Goal: Information Seeking & Learning: Learn about a topic

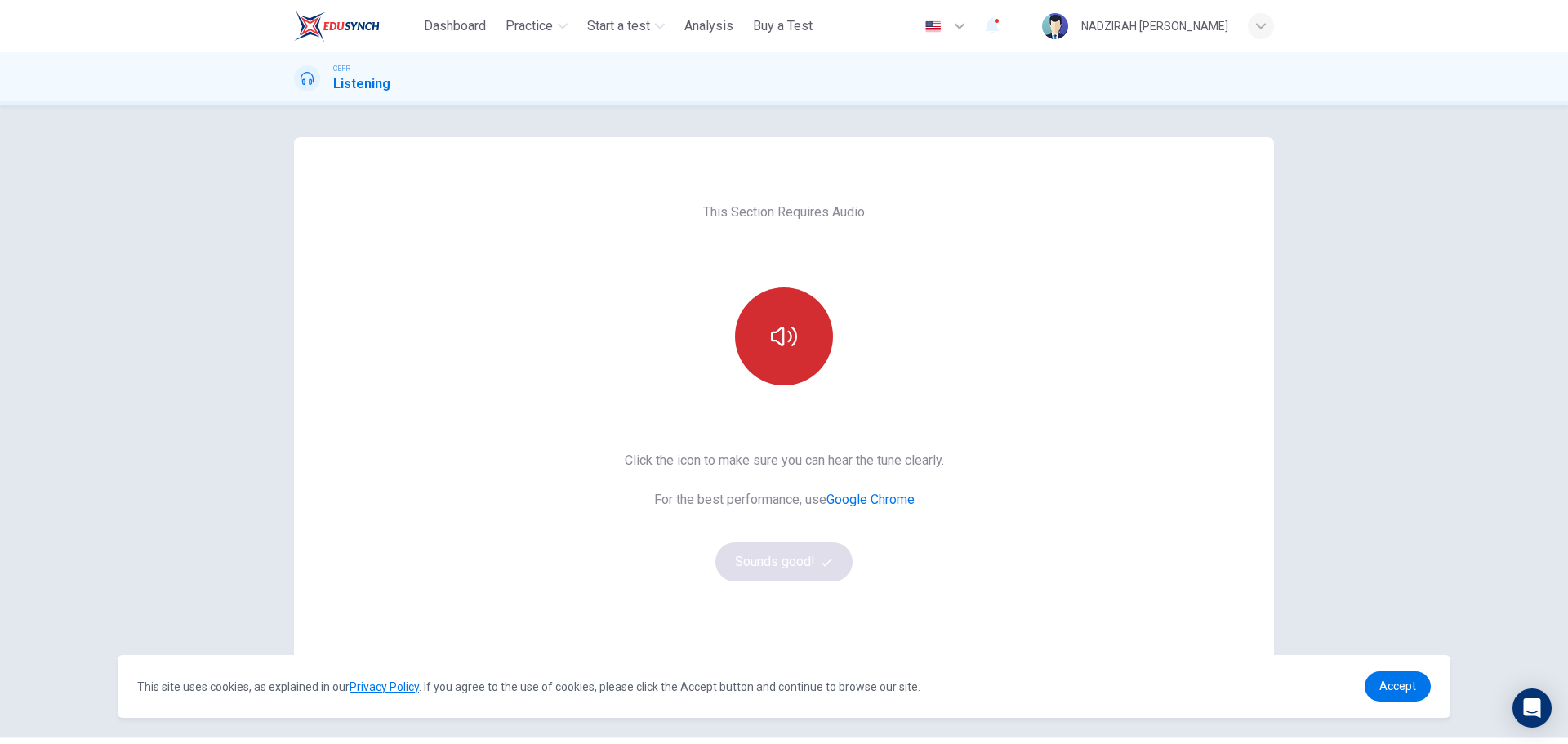
click at [790, 353] on button "button" at bounding box center [784, 336] width 98 height 98
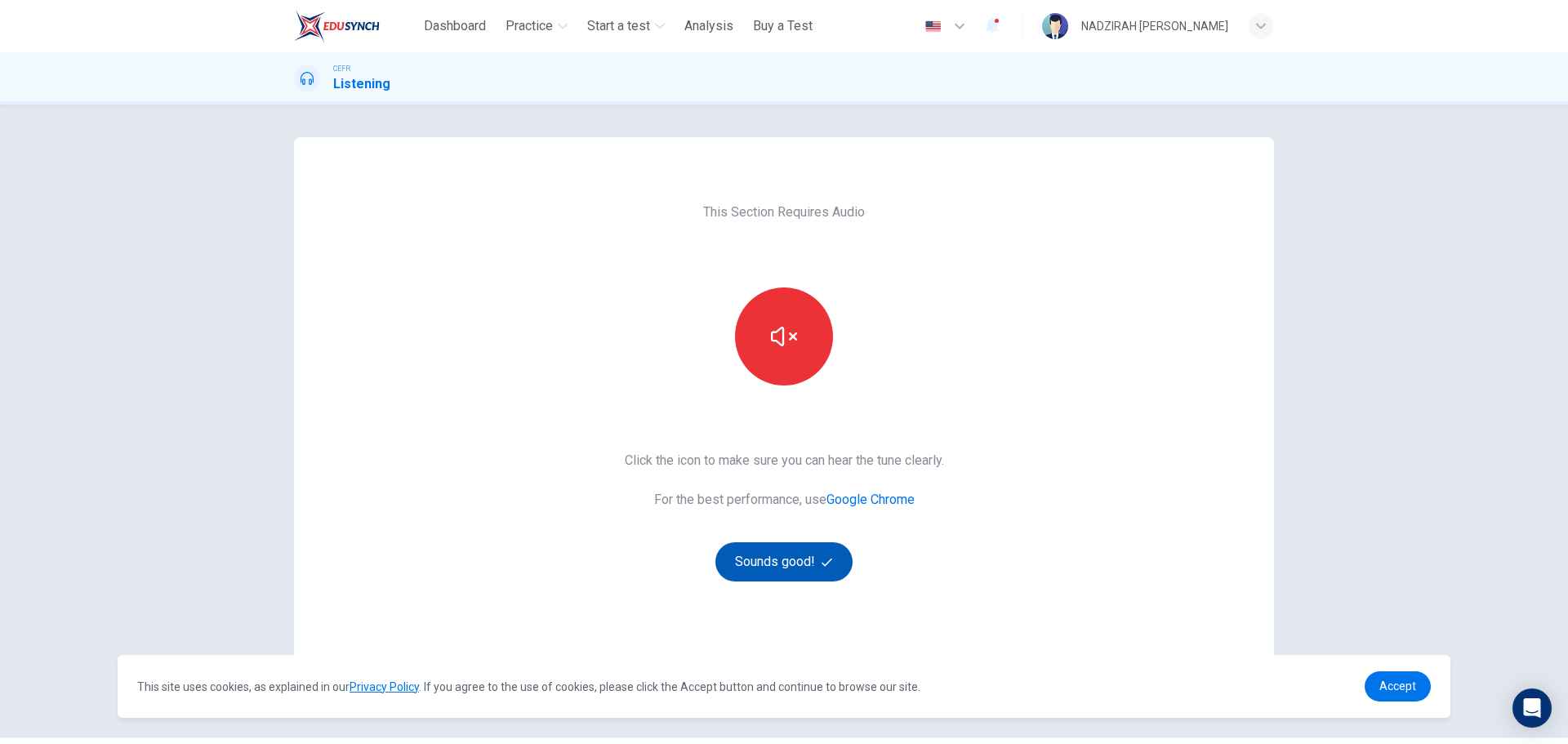
click at [821, 576] on button "Sounds good!" at bounding box center [784, 562] width 137 height 39
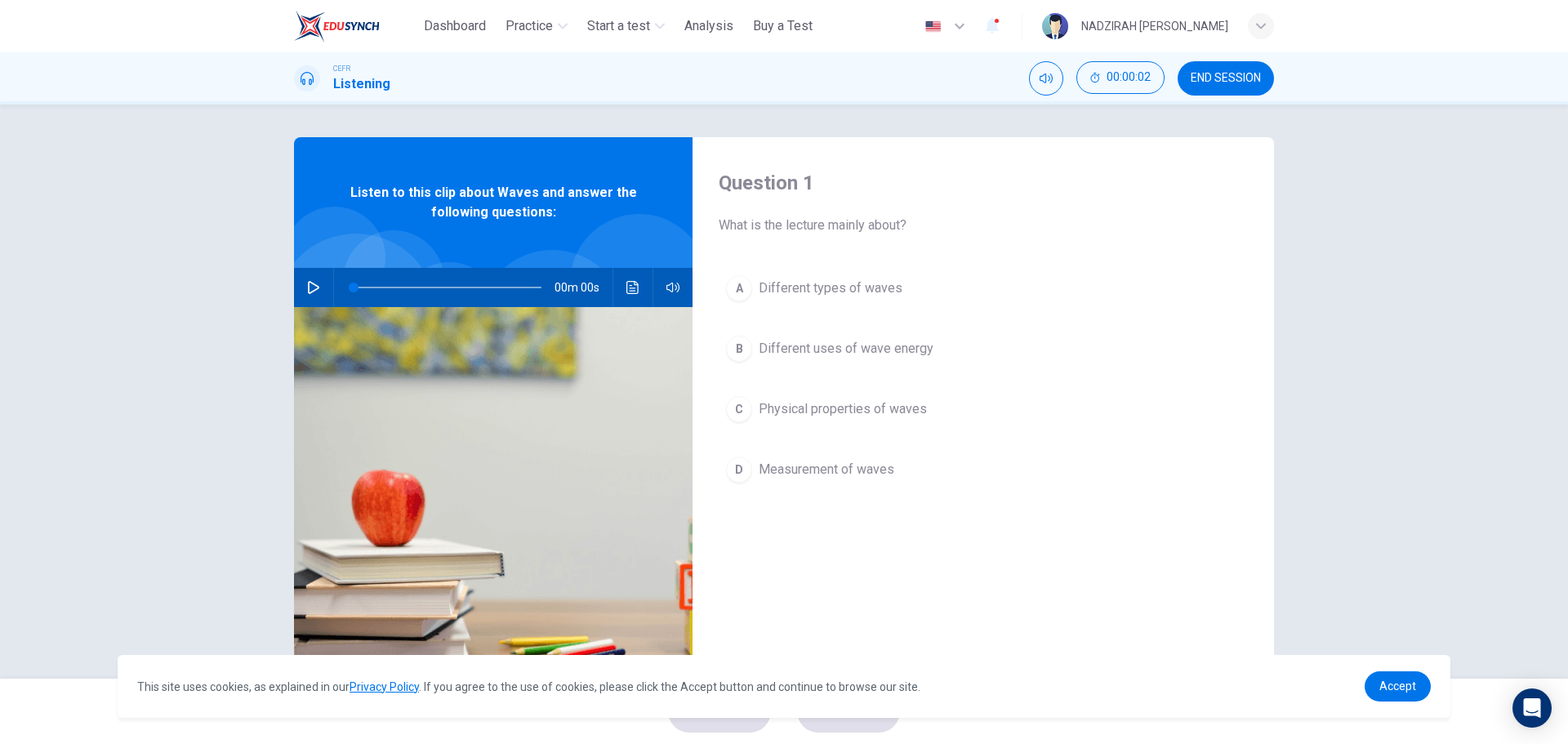
click at [308, 283] on icon "button" at bounding box center [314, 287] width 12 height 13
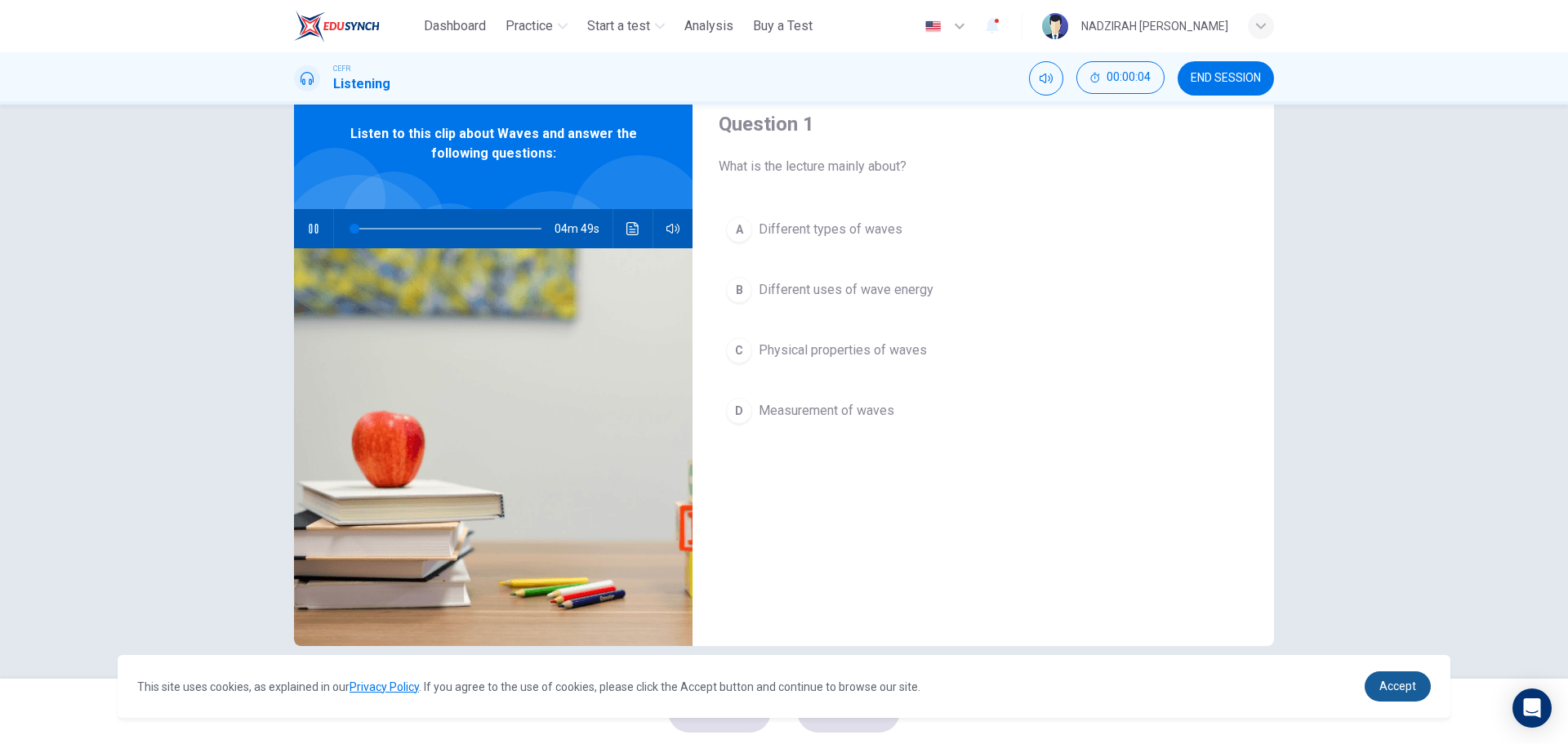
click at [1418, 680] on link "Accept" at bounding box center [1397, 686] width 66 height 31
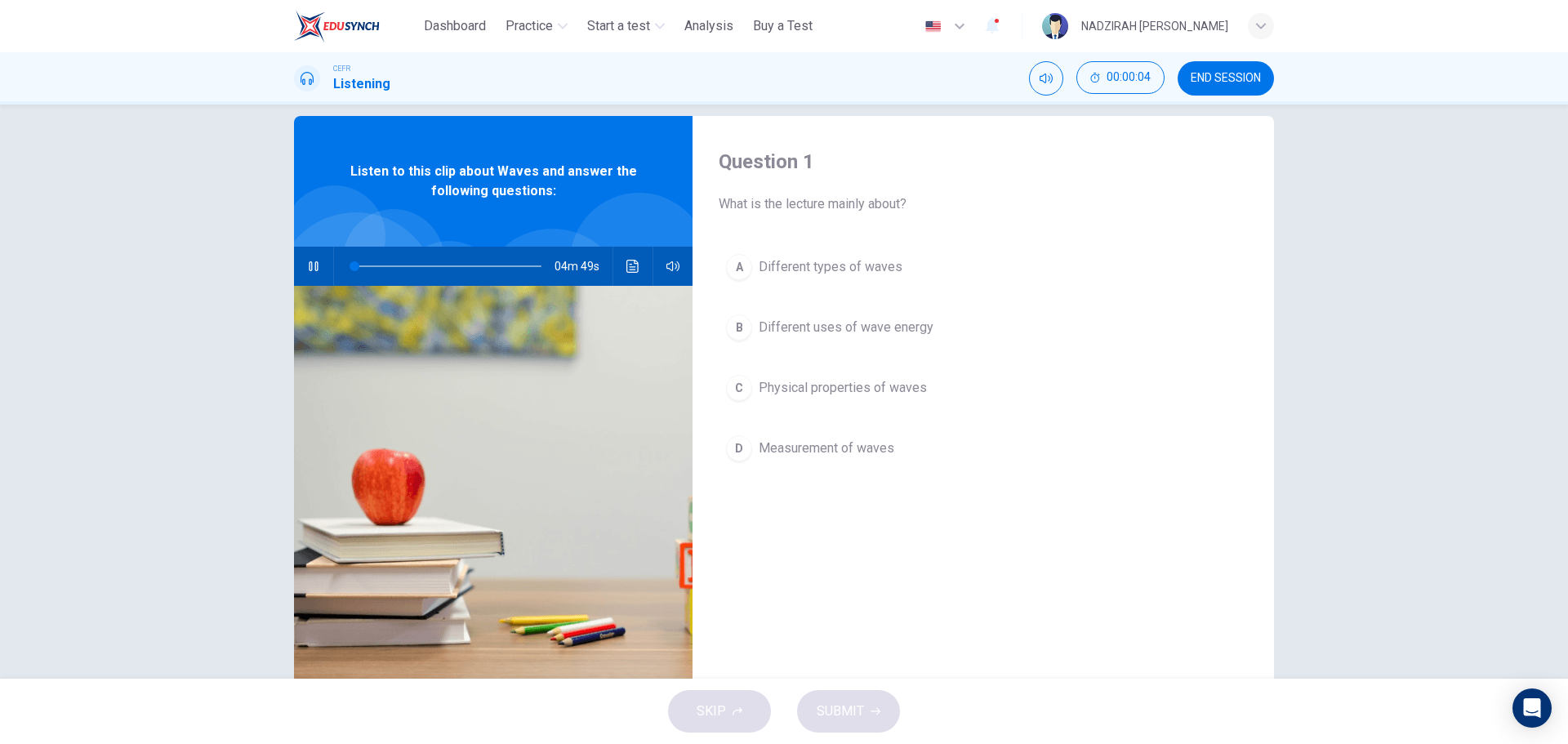
scroll to position [0, 0]
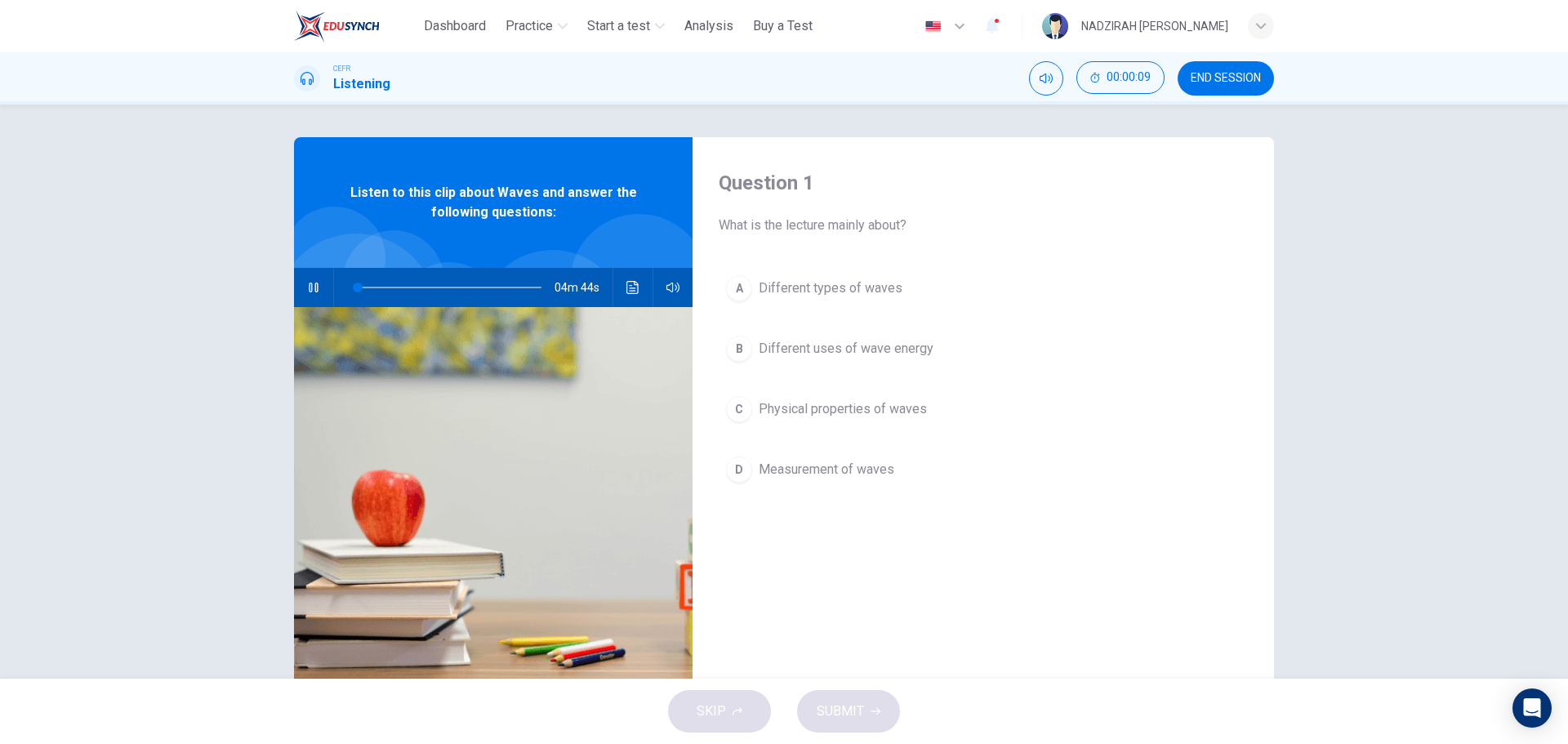
drag, startPoint x: 791, startPoint y: 220, endPoint x: 884, endPoint y: 220, distance: 93.0
click at [884, 220] on span "What is the lecture mainly about?" at bounding box center [983, 225] width 529 height 20
click at [927, 233] on span "What is the lecture mainly about?" at bounding box center [983, 225] width 529 height 20
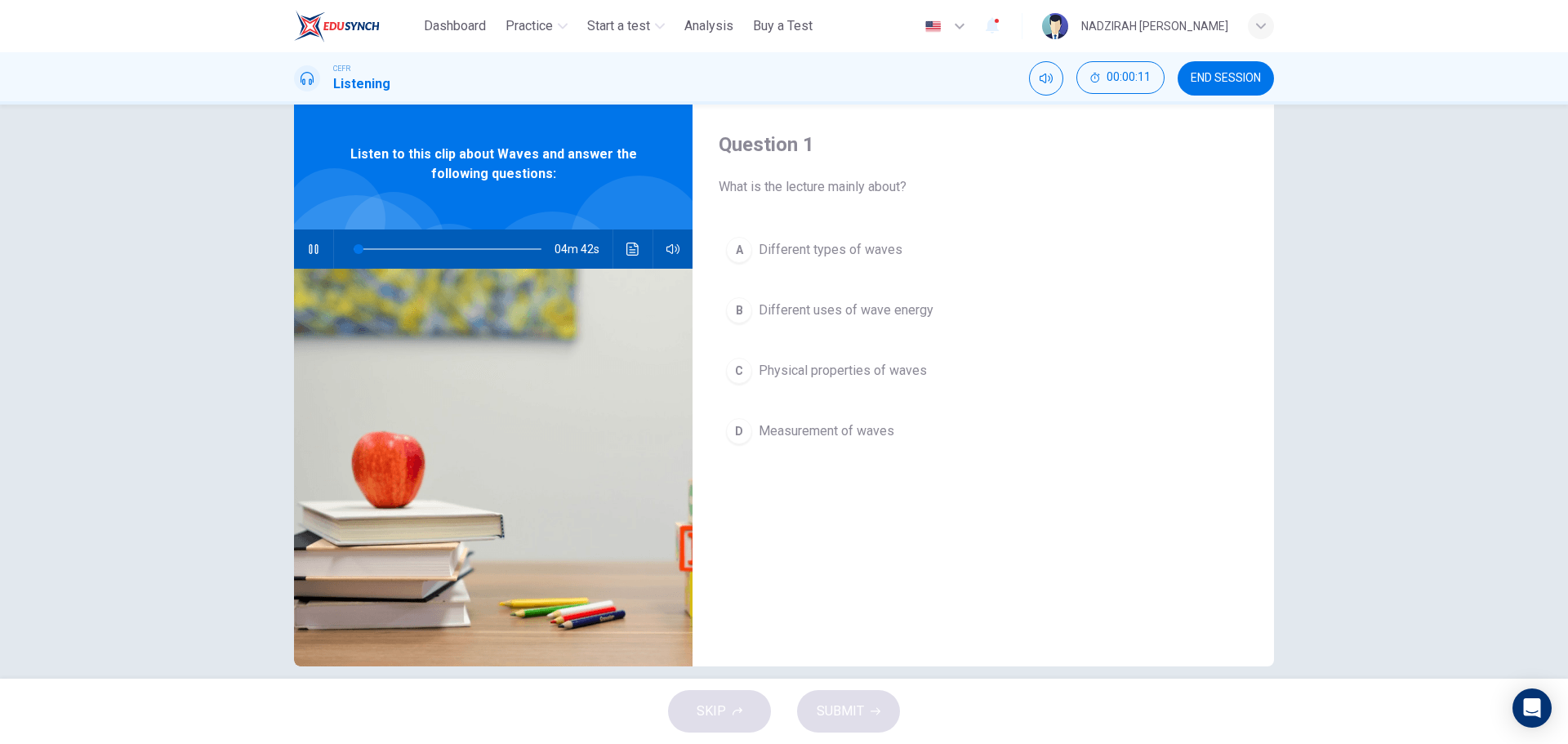
scroll to position [59, 0]
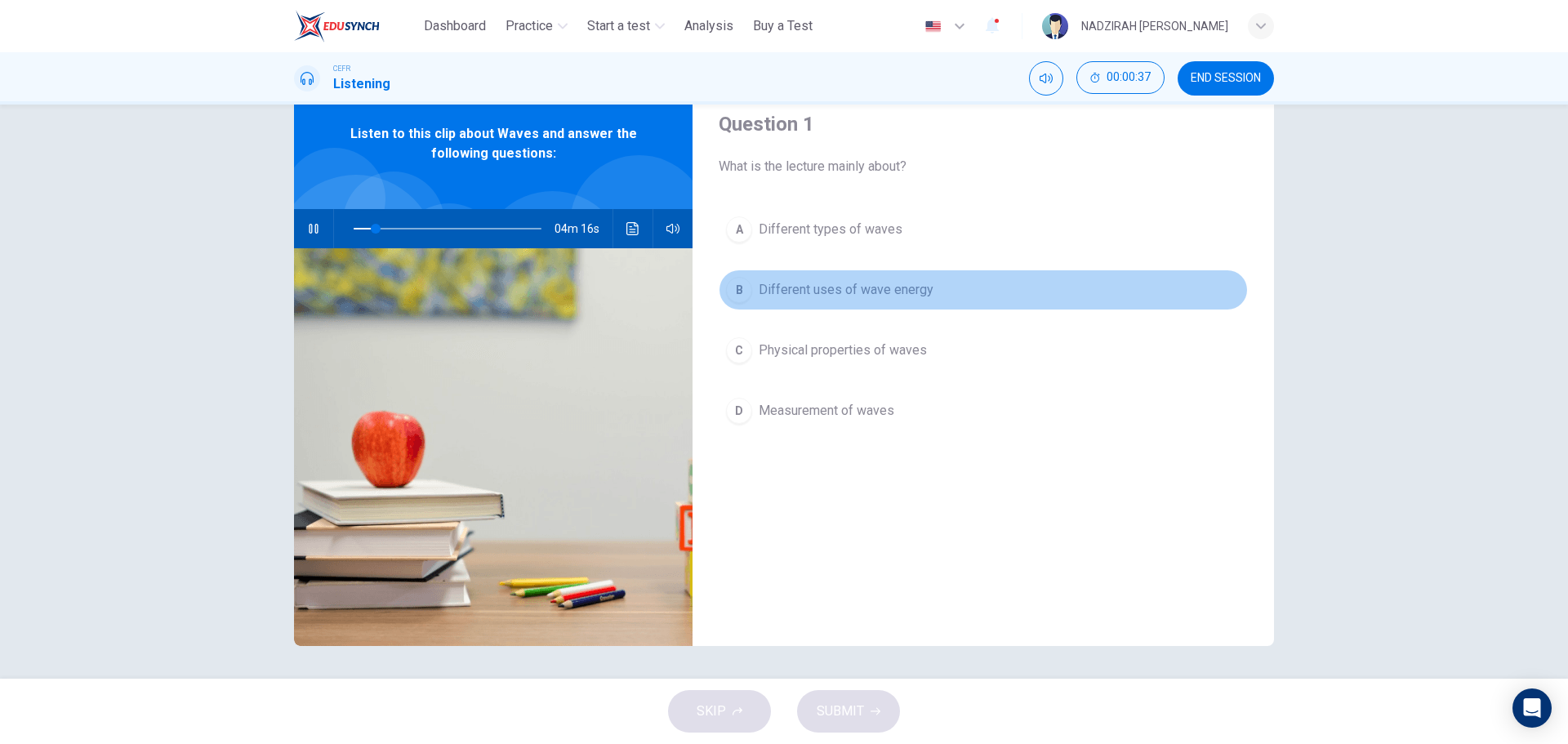
click at [726, 292] on div "B" at bounding box center [739, 290] width 26 height 26
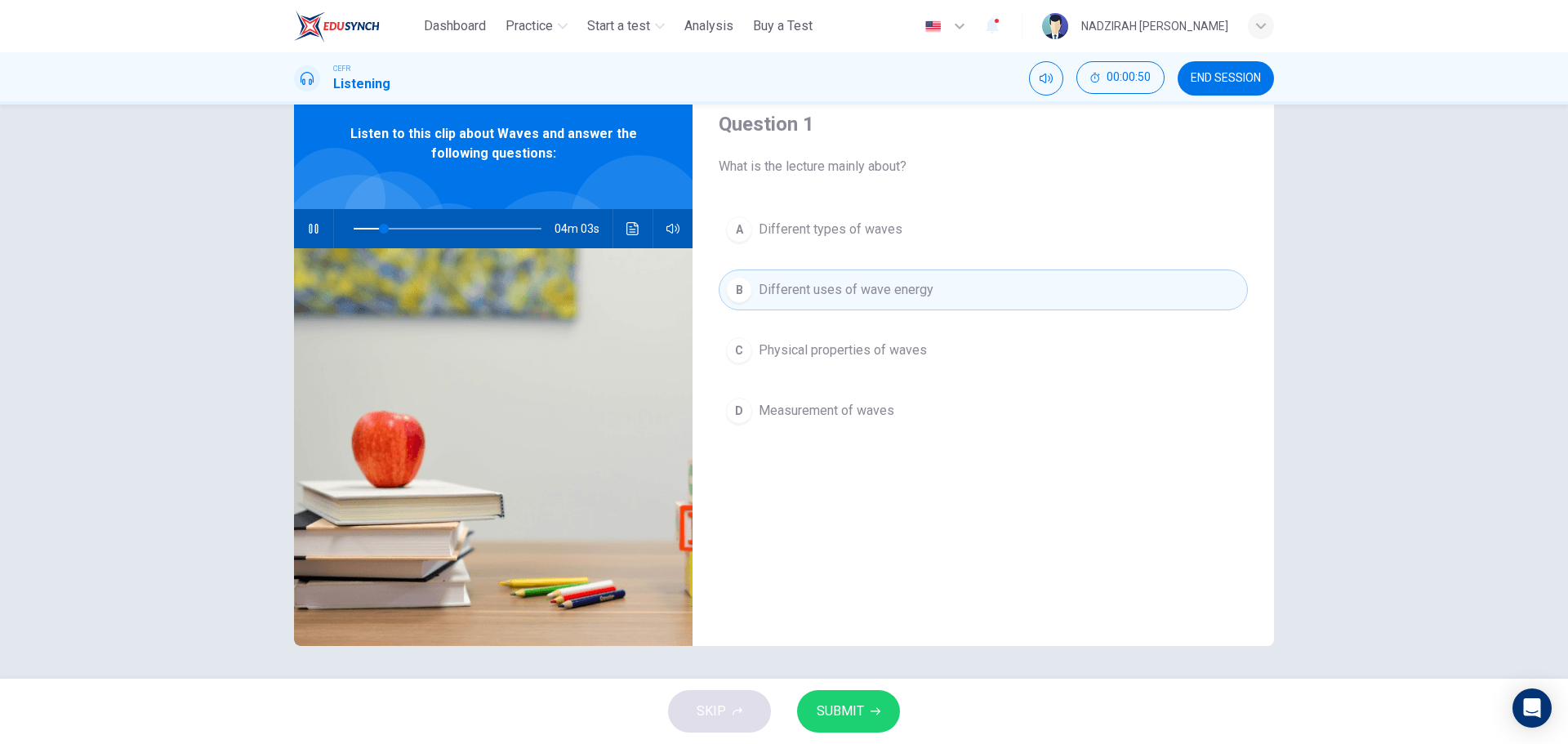
click at [867, 360] on button "C Physical properties of waves" at bounding box center [983, 350] width 529 height 40
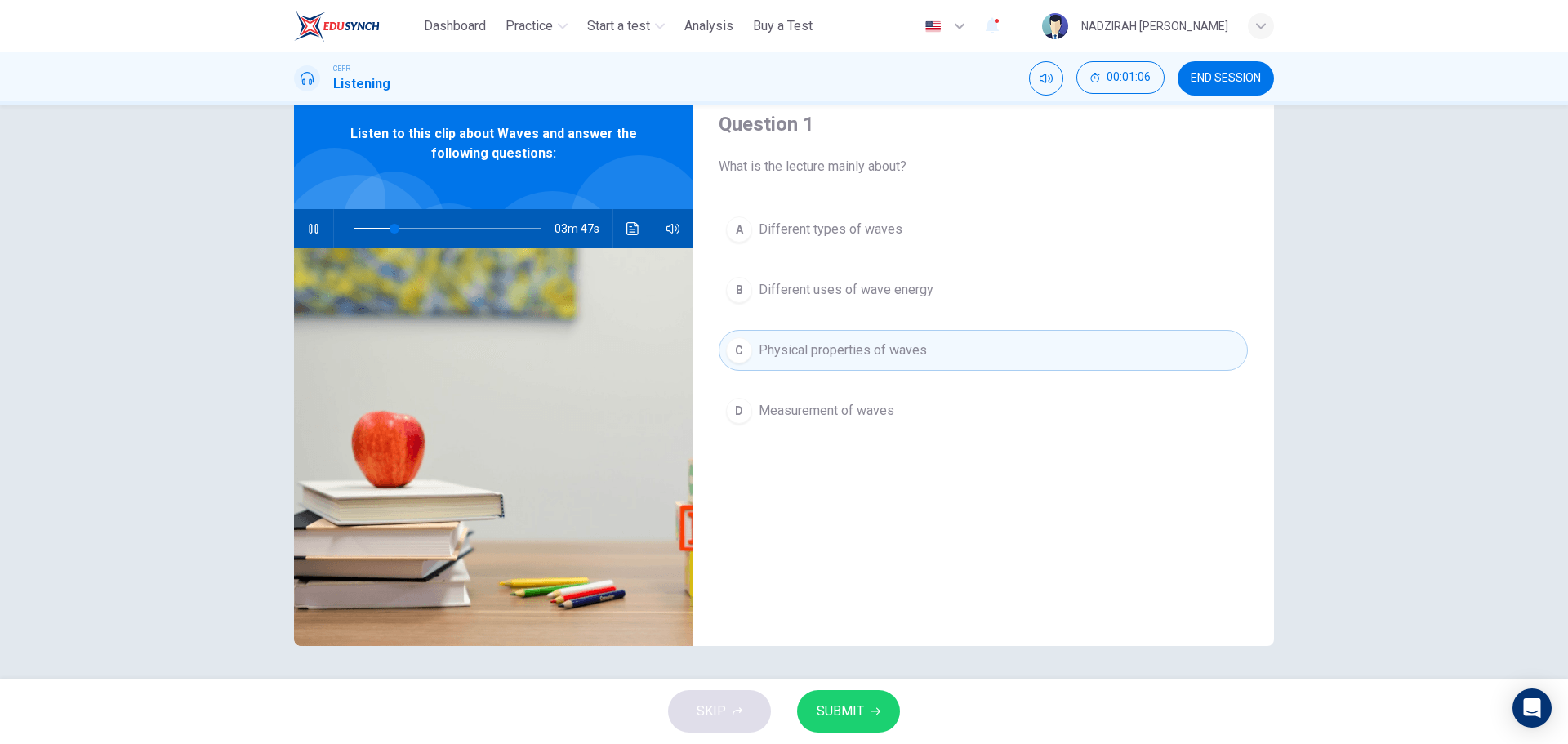
click at [896, 231] on button "A Different types of waves" at bounding box center [983, 229] width 529 height 40
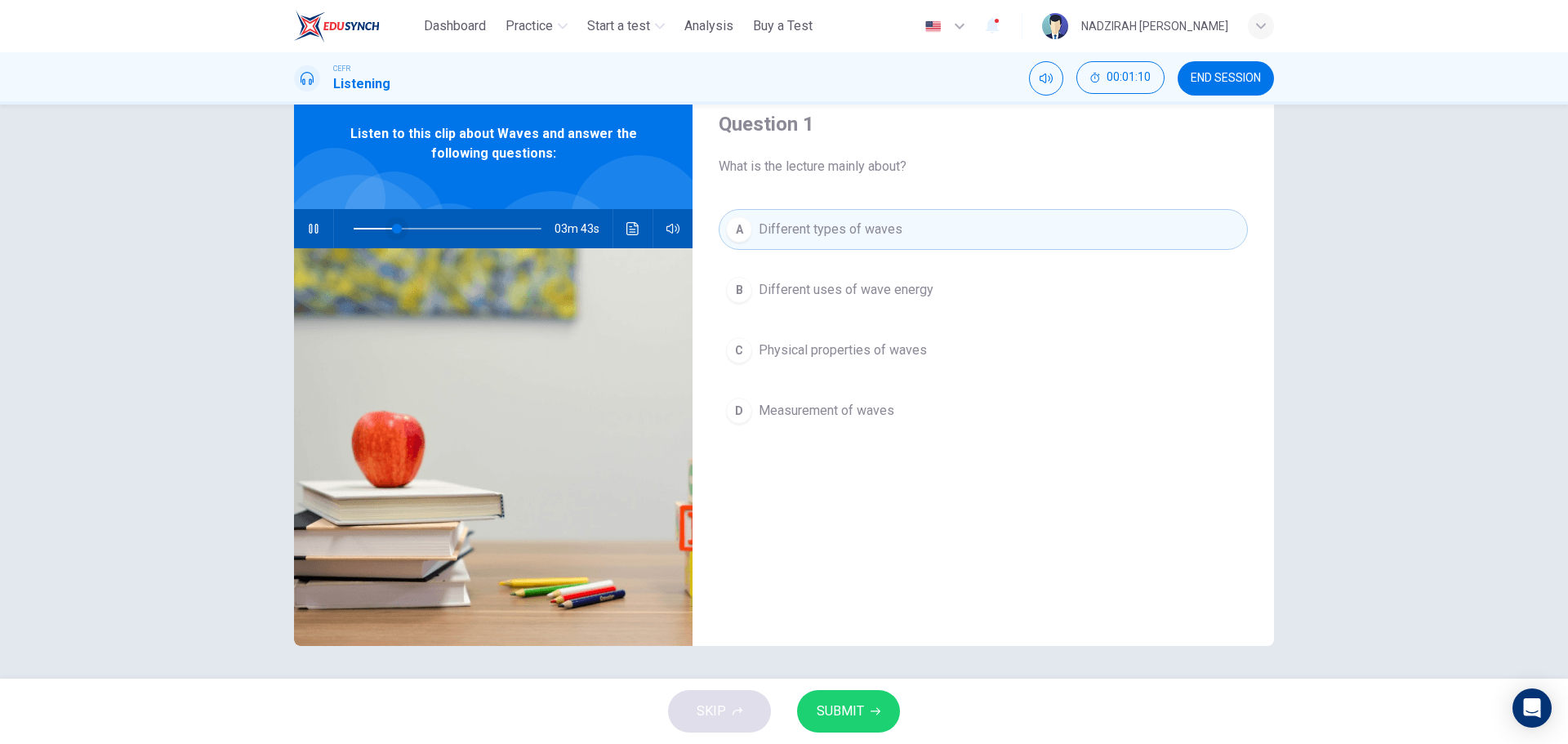
click at [392, 231] on span at bounding box center [397, 229] width 10 height 10
click at [749, 709] on div "SKIP SUBMIT" at bounding box center [784, 711] width 1568 height 65
click at [307, 224] on icon "button" at bounding box center [314, 229] width 13 height 13
click at [308, 224] on icon "button" at bounding box center [314, 229] width 12 height 13
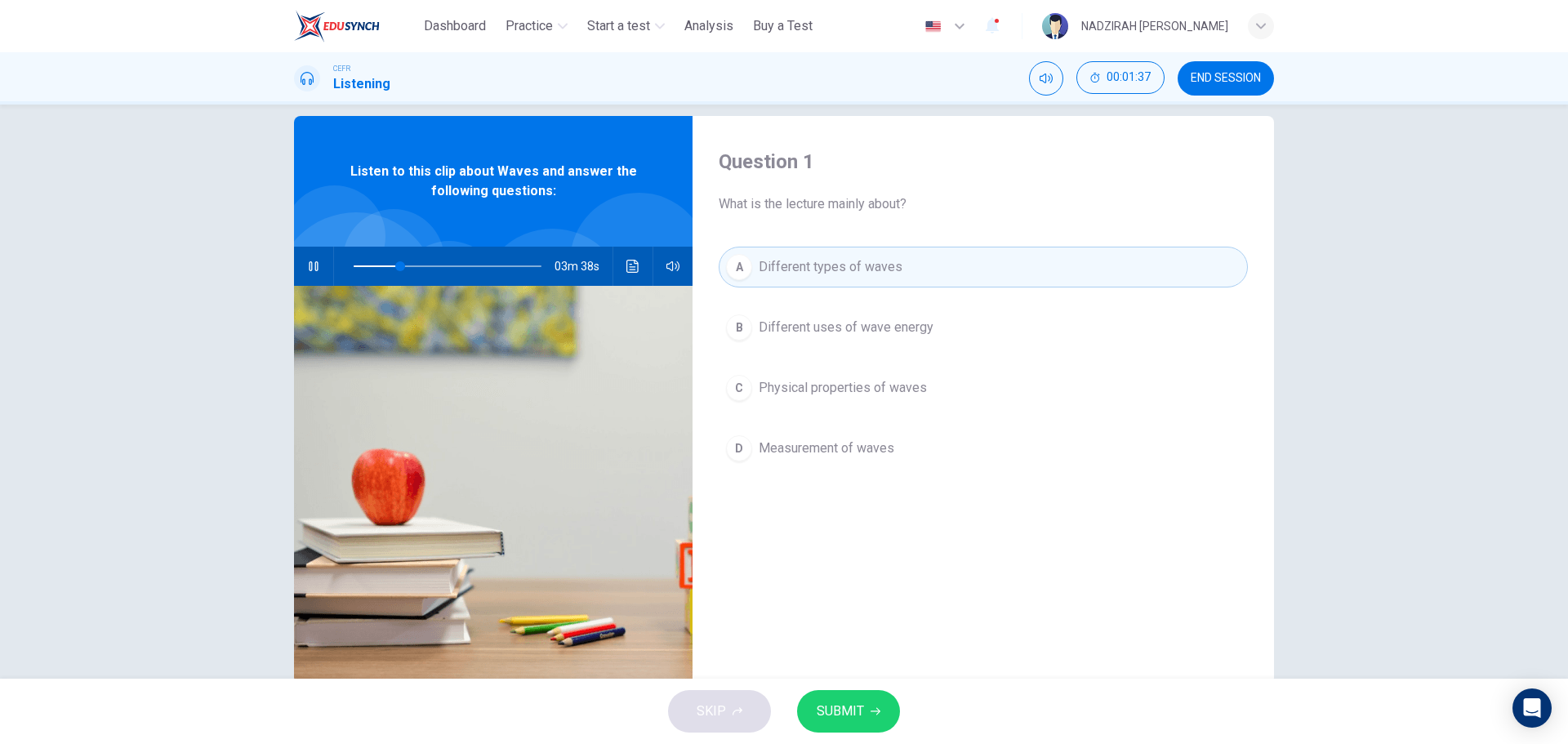
scroll to position [0, 0]
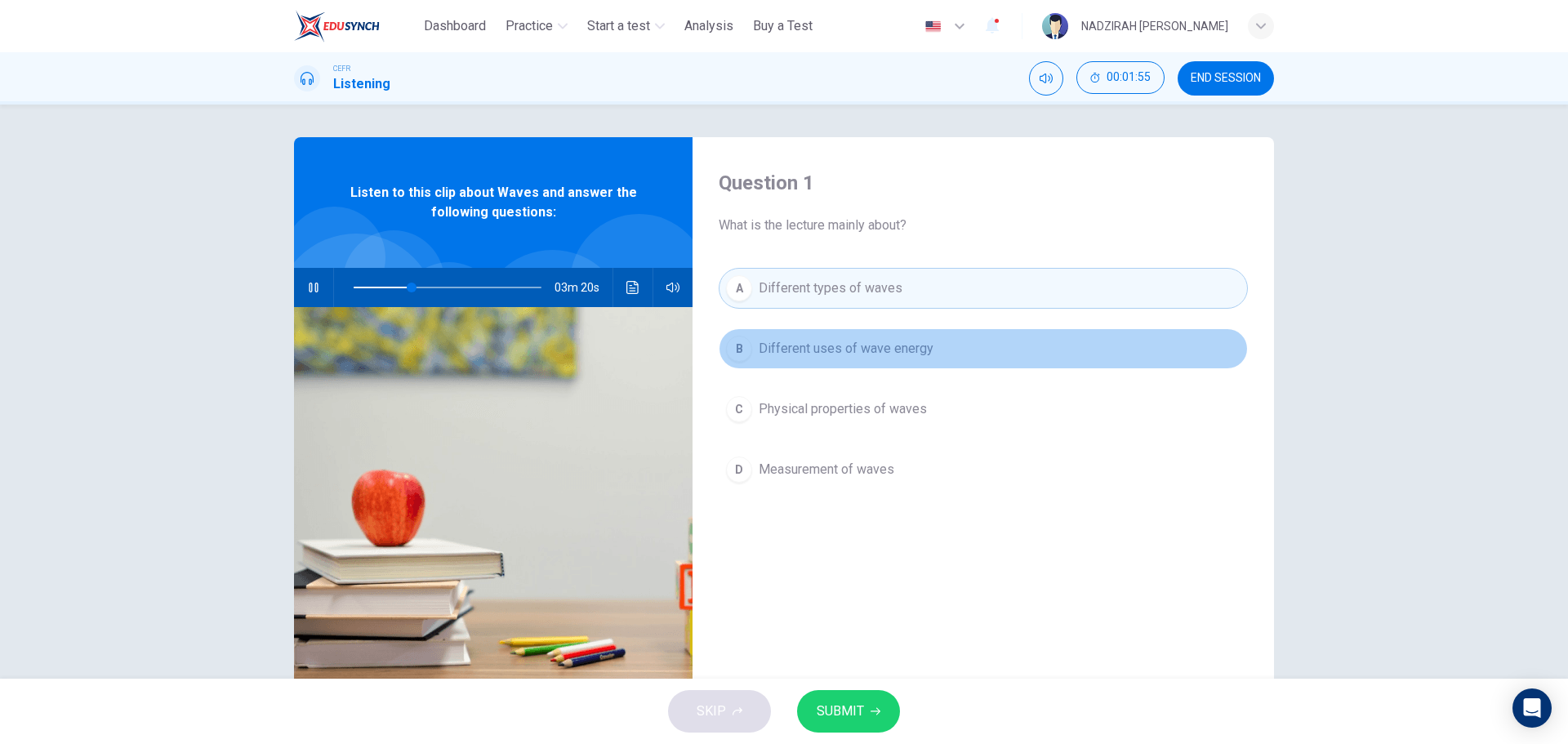
click at [821, 353] on span "Different uses of wave energy" at bounding box center [846, 348] width 175 height 20
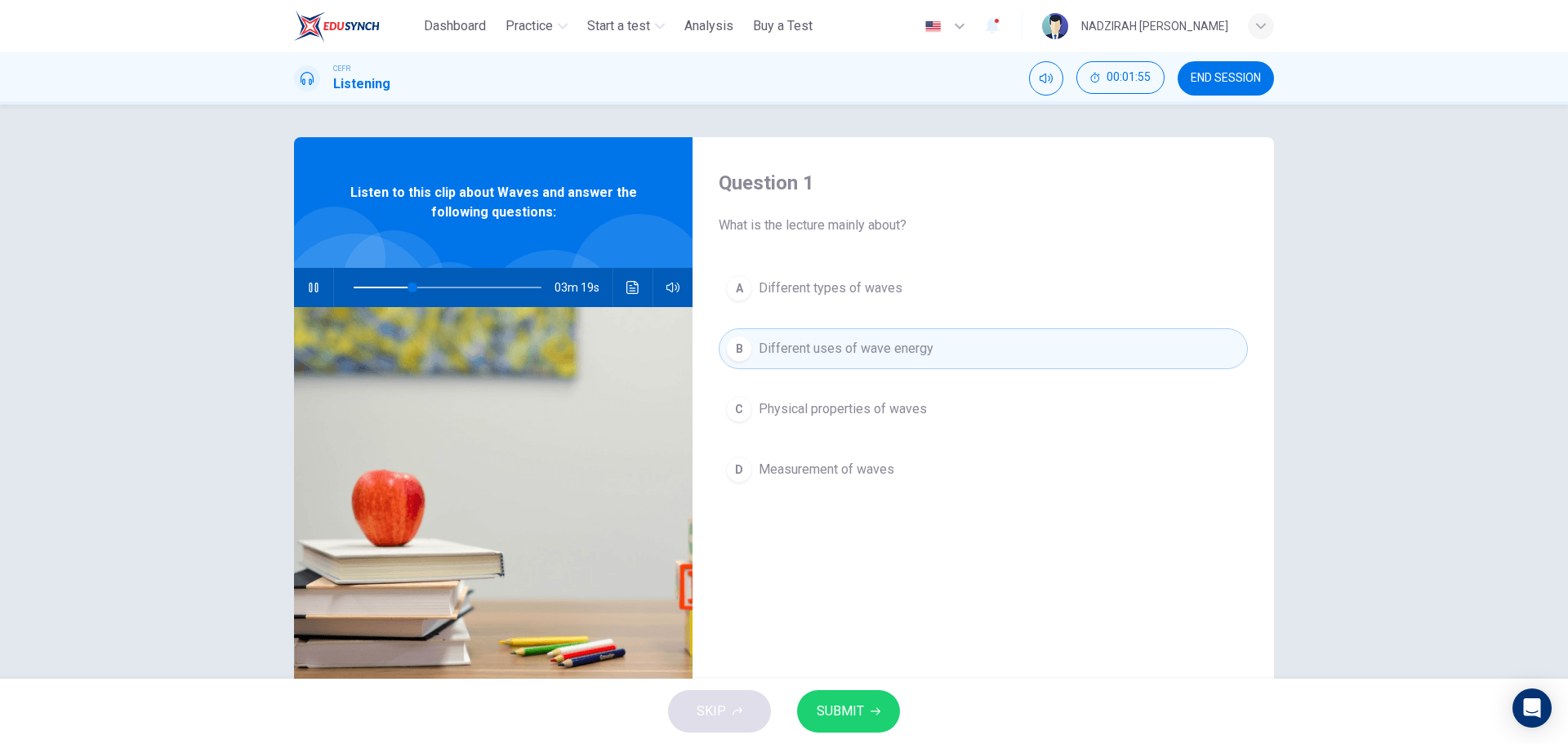
click at [836, 291] on span "Different types of waves" at bounding box center [831, 288] width 144 height 20
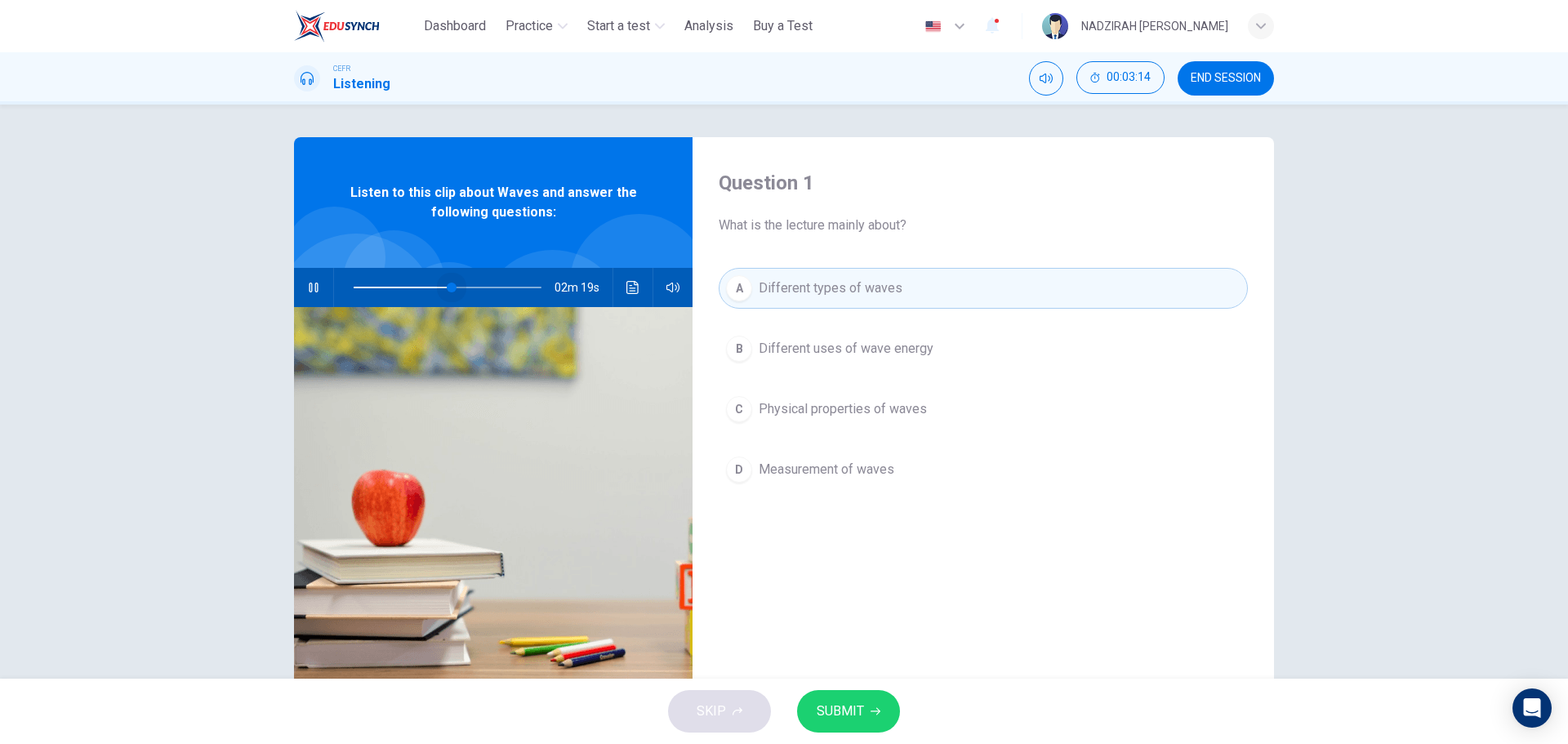
click at [448, 290] on span at bounding box center [452, 287] width 10 height 10
click at [736, 414] on div "C" at bounding box center [739, 410] width 26 height 26
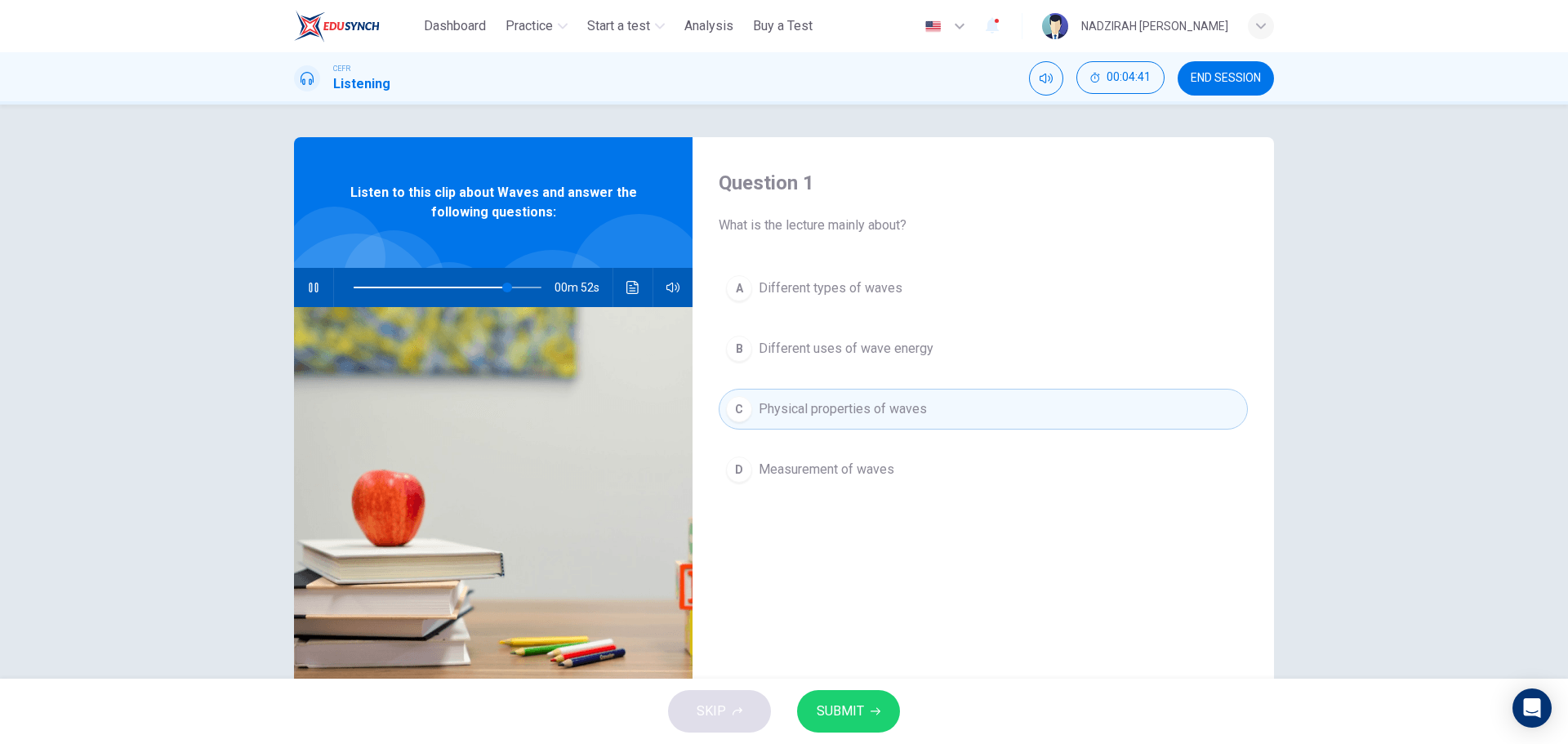
click at [864, 297] on span "Different types of waves" at bounding box center [831, 288] width 144 height 20
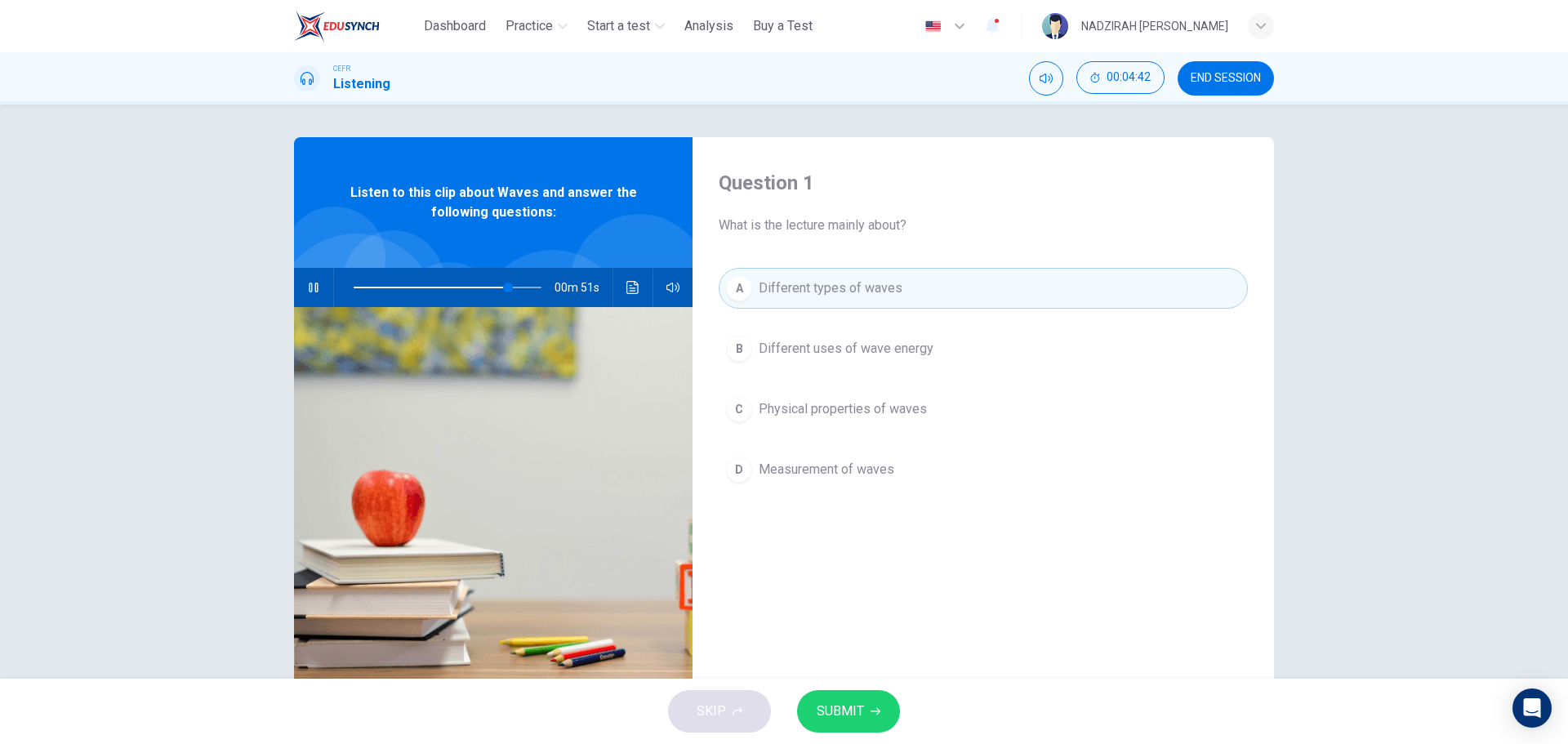
click at [902, 412] on span "Physical properties of waves" at bounding box center [843, 410] width 168 height 20
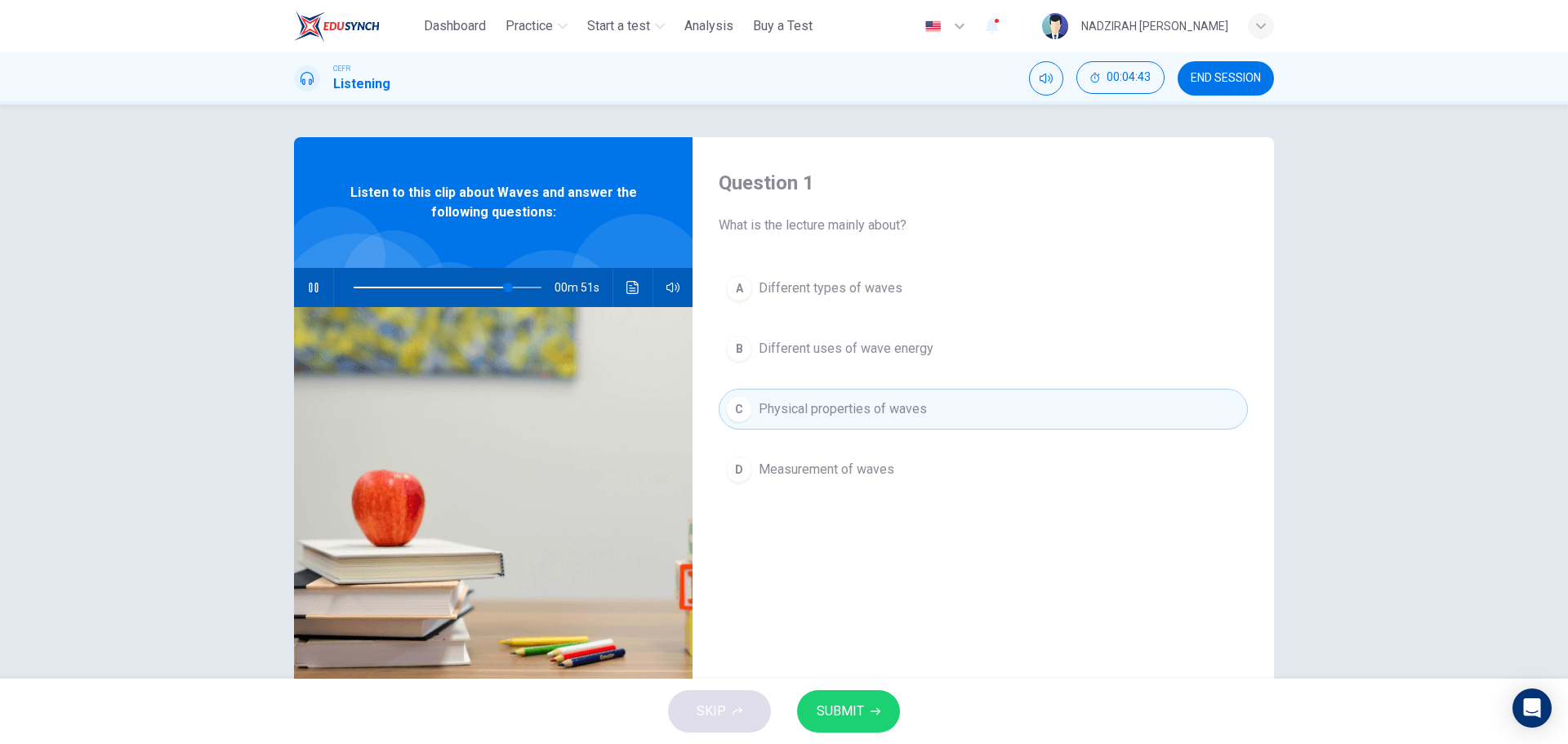
click at [888, 300] on button "A Different types of waves" at bounding box center [983, 287] width 529 height 40
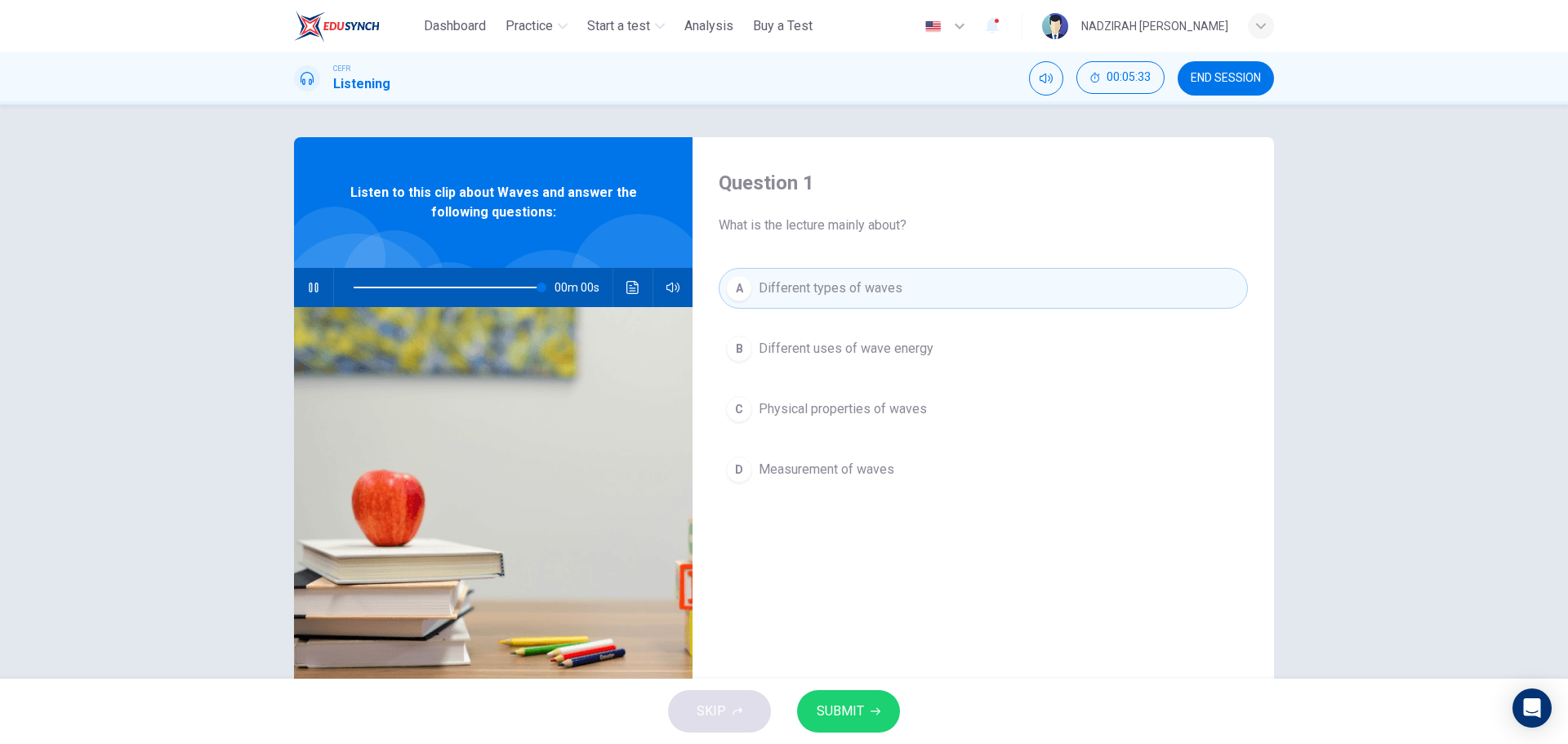
type input "*"
click at [750, 715] on div "SKIP SUBMIT" at bounding box center [784, 711] width 1568 height 65
click at [844, 707] on span "SUBMIT" at bounding box center [840, 711] width 47 height 23
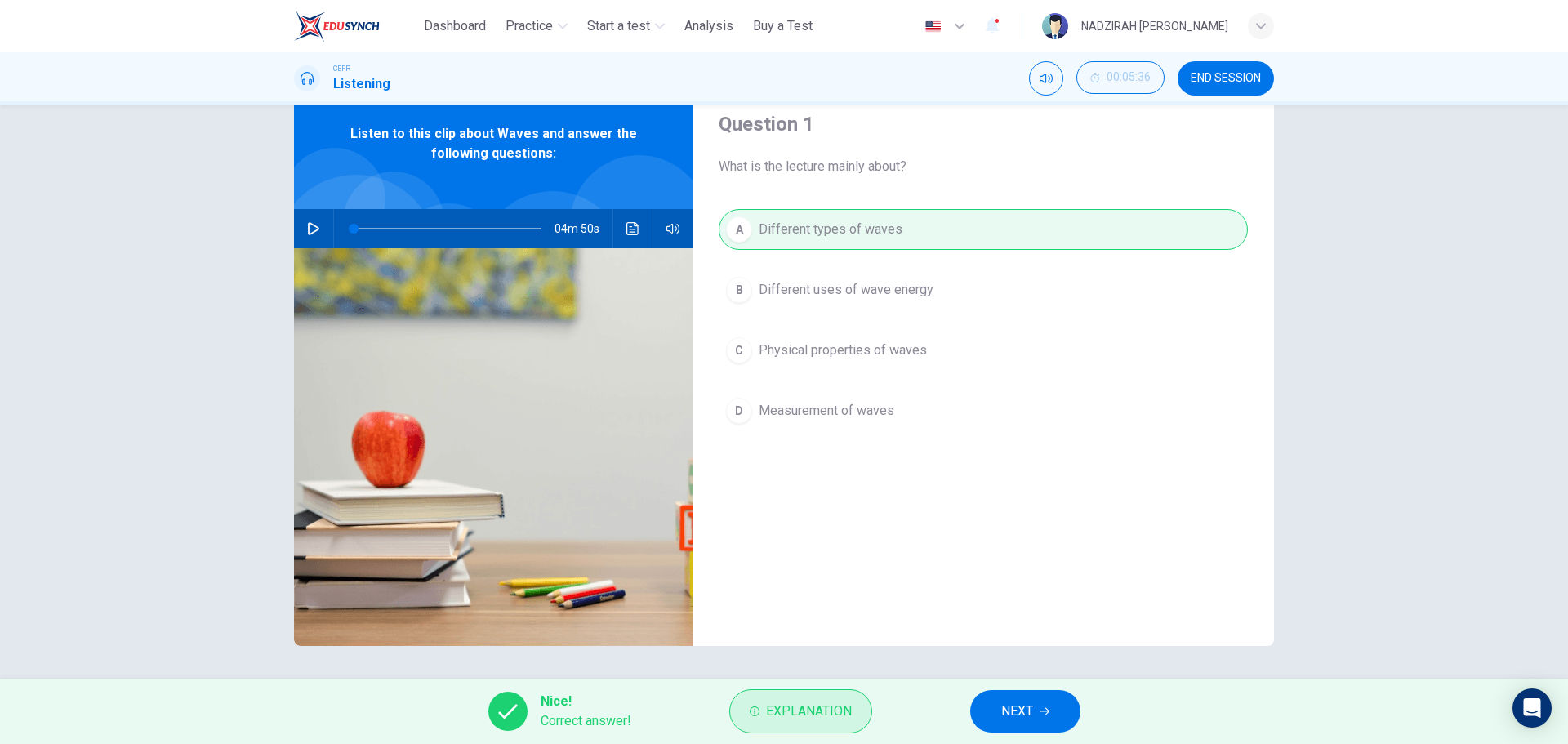
click at [813, 711] on span "Explanation" at bounding box center [809, 711] width 86 height 23
